Goal: Entertainment & Leisure: Consume media (video, audio)

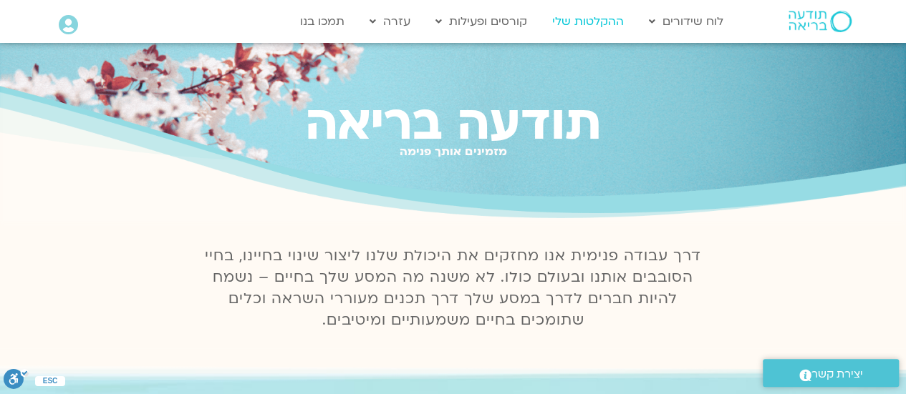
click at [601, 22] on link "ההקלטות שלי" at bounding box center [588, 21] width 86 height 27
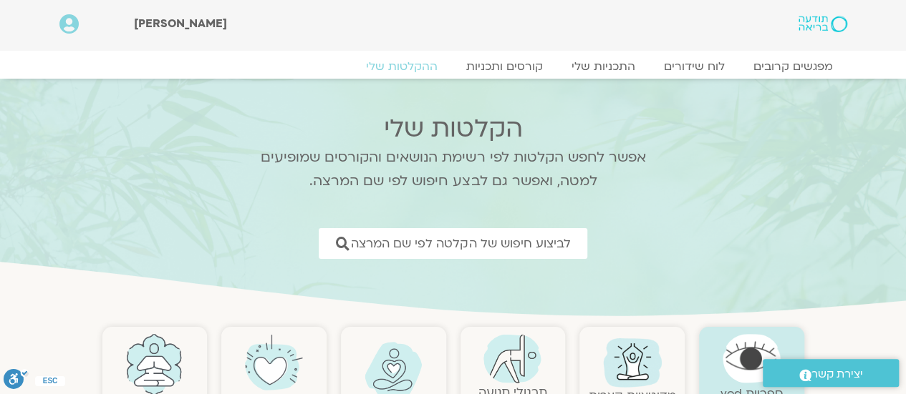
scroll to position [143, 0]
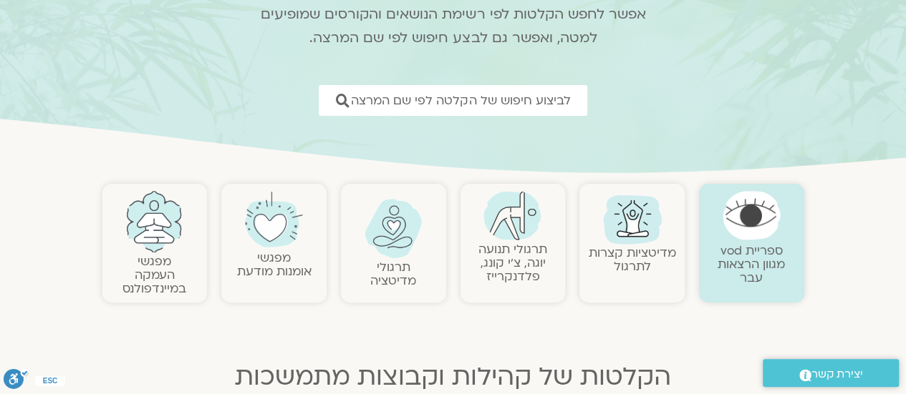
click at [394, 251] on img at bounding box center [393, 228] width 58 height 59
click at [393, 258] on img at bounding box center [393, 228] width 58 height 59
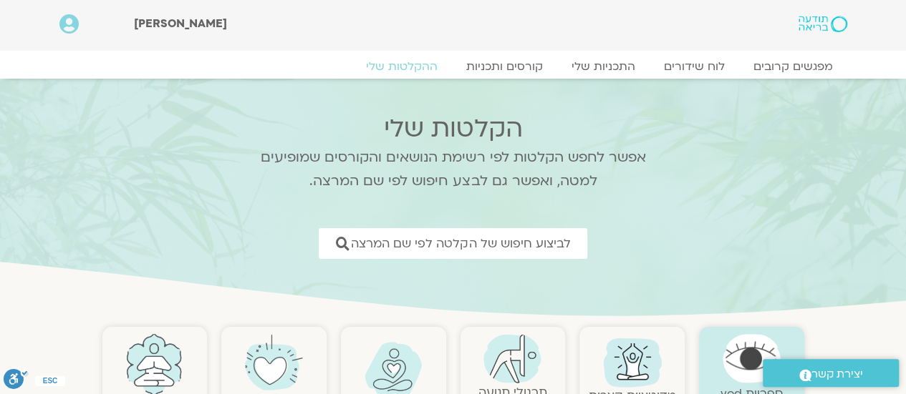
scroll to position [215, 0]
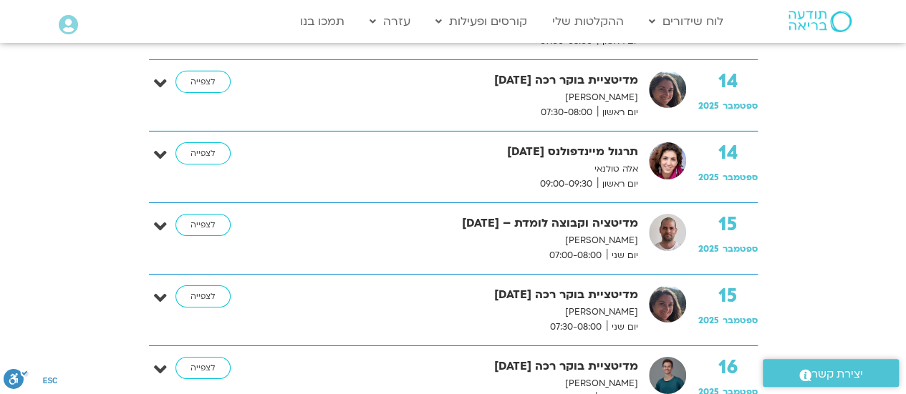
scroll to position [2219, 0]
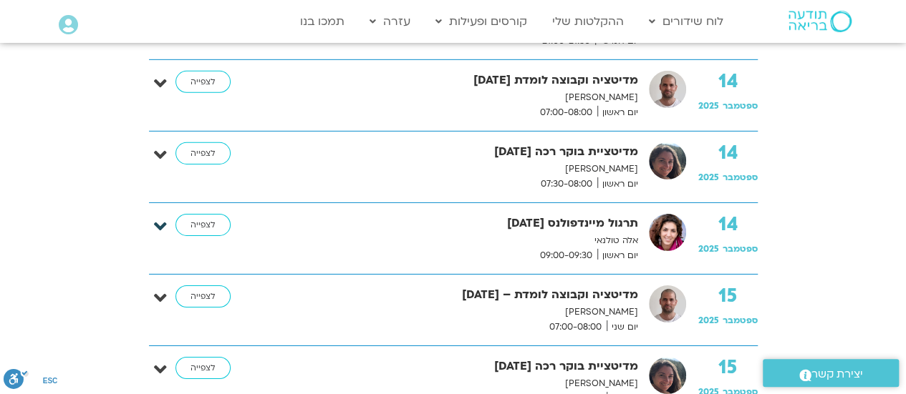
click at [162, 217] on icon at bounding box center [160, 227] width 13 height 20
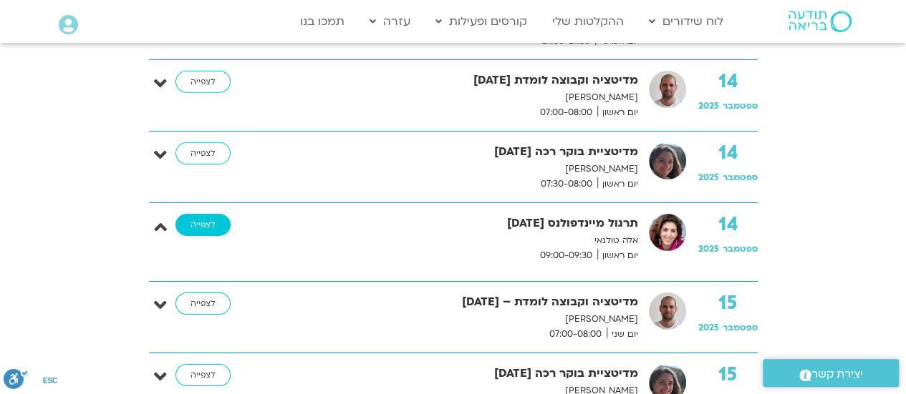
click at [199, 214] on link "לצפייה" at bounding box center [202, 225] width 55 height 23
